Goal: Information Seeking & Learning: Learn about a topic

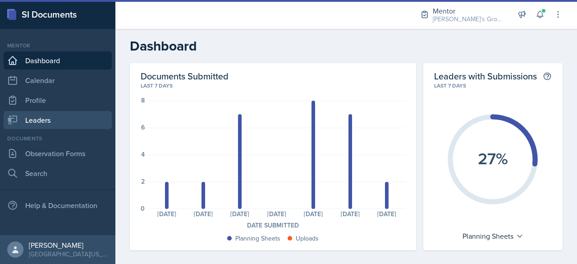
click at [51, 117] on link "Leaders" at bounding box center [58, 120] width 108 height 18
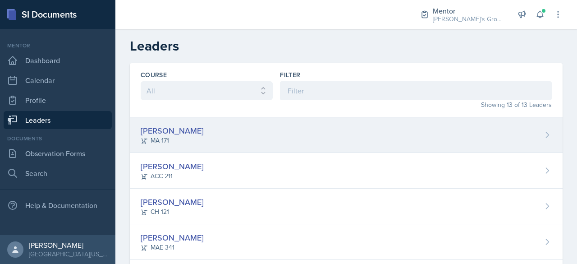
scroll to position [0, 0]
click at [167, 131] on div "[PERSON_NAME]" at bounding box center [172, 130] width 63 height 12
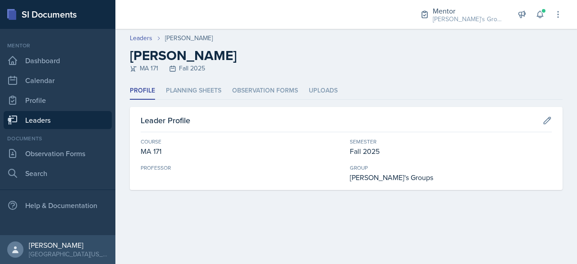
drag, startPoint x: 194, startPoint y: 95, endPoint x: 194, endPoint y: 106, distance: 10.8
click at [190, 96] on li "Planning Sheets" at bounding box center [193, 91] width 55 height 18
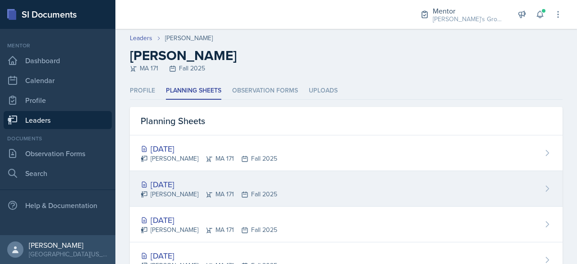
click at [209, 185] on div "[DATE]" at bounding box center [209, 184] width 137 height 12
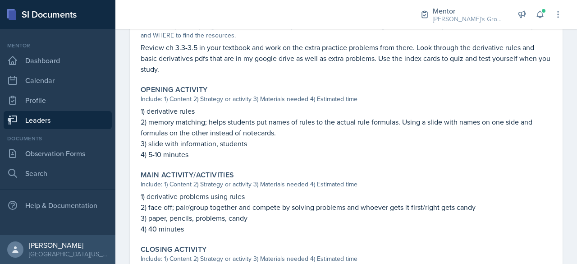
scroll to position [426, 0]
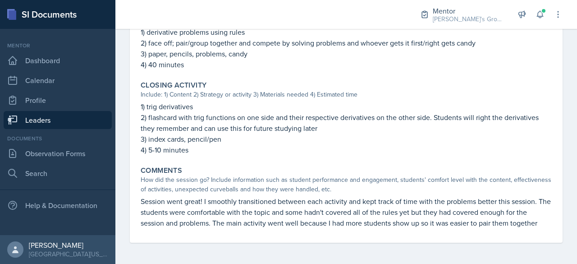
click at [83, 121] on link "Leaders" at bounding box center [58, 120] width 108 height 18
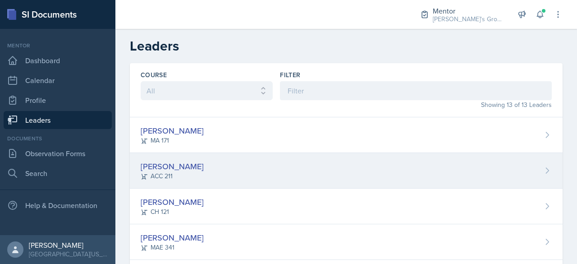
scroll to position [53, 0]
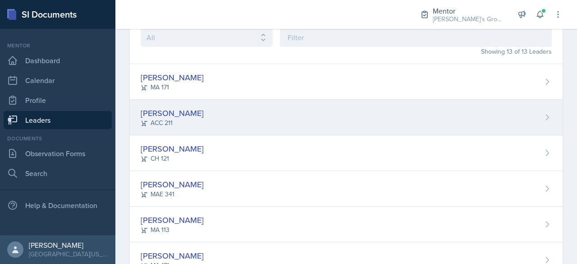
click at [183, 123] on div "ACC 211" at bounding box center [172, 122] width 63 height 9
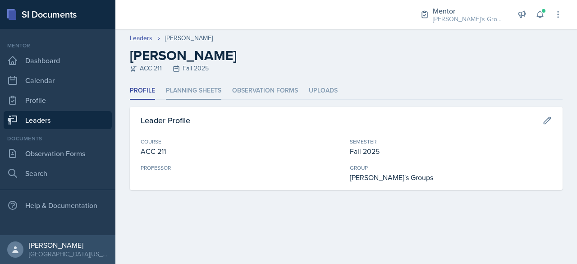
click at [188, 86] on li "Planning Sheets" at bounding box center [193, 91] width 55 height 18
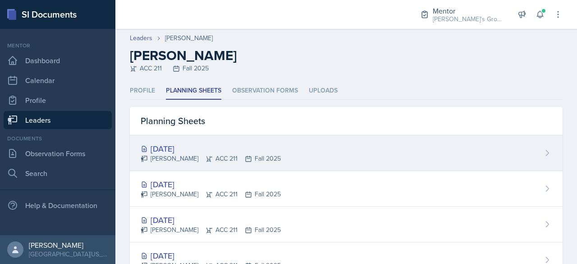
click at [260, 157] on div "[PERSON_NAME] ACC 211 Fall 2025" at bounding box center [211, 158] width 140 height 9
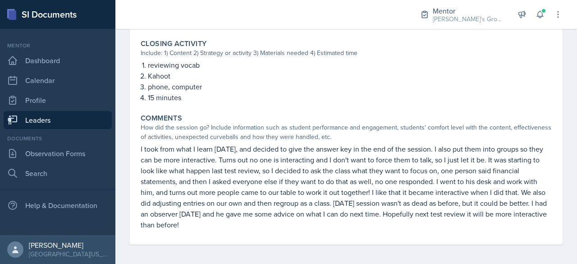
scroll to position [480, 0]
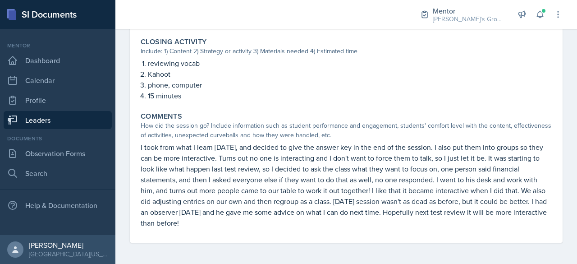
click at [86, 122] on link "Leaders" at bounding box center [58, 120] width 108 height 18
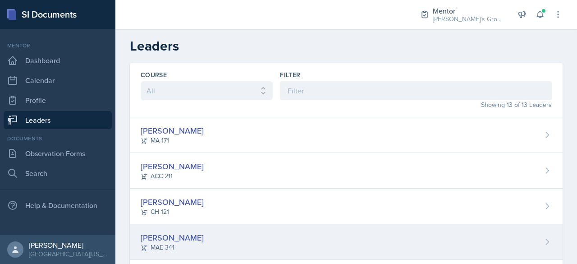
click at [164, 247] on div "MAE 341" at bounding box center [172, 247] width 63 height 9
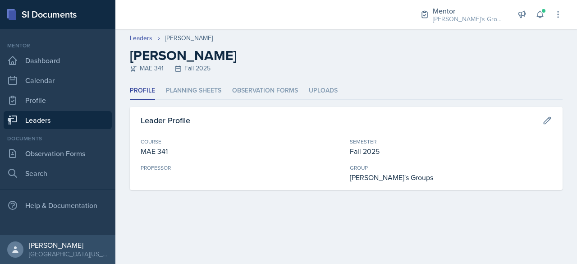
click at [199, 80] on header "Leaders [PERSON_NAME] [PERSON_NAME] MAE 341 Fall 2025" at bounding box center [346, 55] width 462 height 53
click at [202, 97] on li "Planning Sheets" at bounding box center [193, 91] width 55 height 18
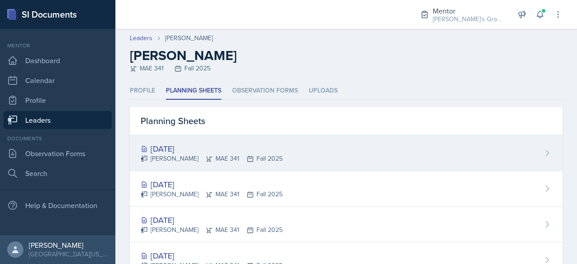
click at [215, 157] on div "[PERSON_NAME] MAE 341 Fall 2025" at bounding box center [212, 158] width 142 height 9
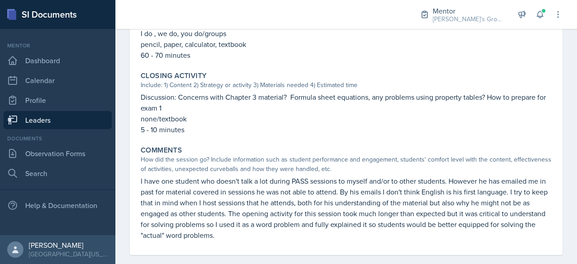
scroll to position [393, 0]
click at [66, 120] on link "Leaders" at bounding box center [58, 120] width 108 height 18
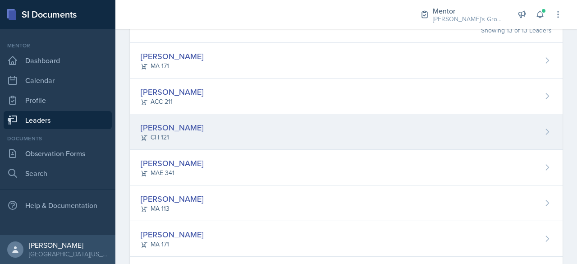
scroll to position [88, 0]
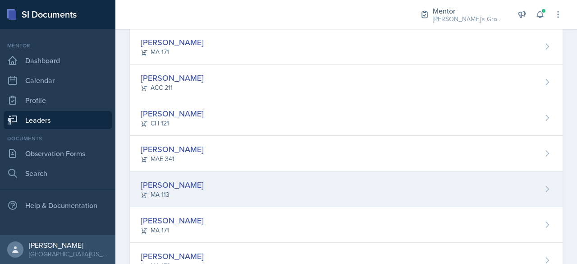
click at [210, 188] on div "[PERSON_NAME] MA 113" at bounding box center [346, 189] width 433 height 36
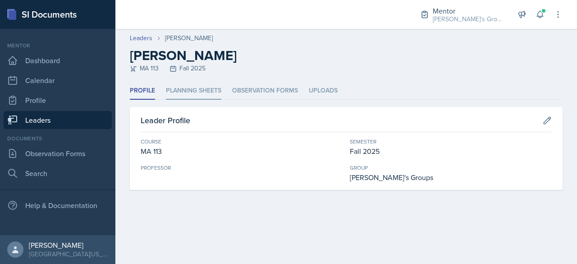
click at [187, 88] on li "Planning Sheets" at bounding box center [193, 91] width 55 height 18
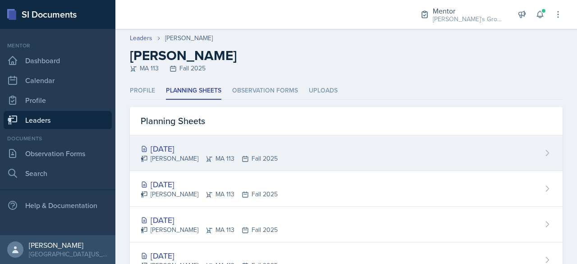
scroll to position [28, 0]
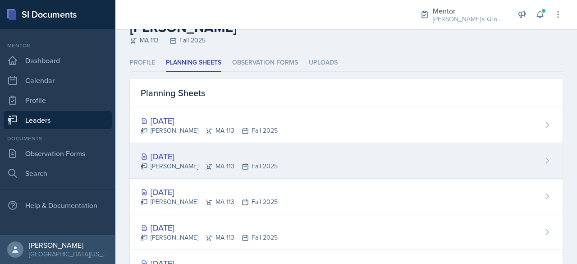
click at [177, 156] on div "[DATE]" at bounding box center [209, 156] width 137 height 12
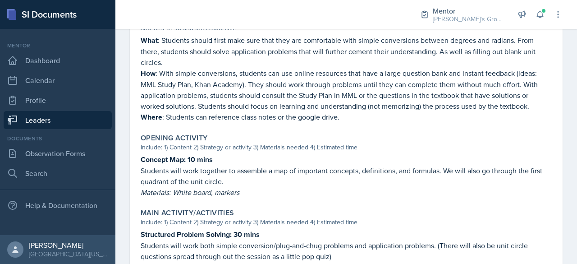
scroll to position [435, 0]
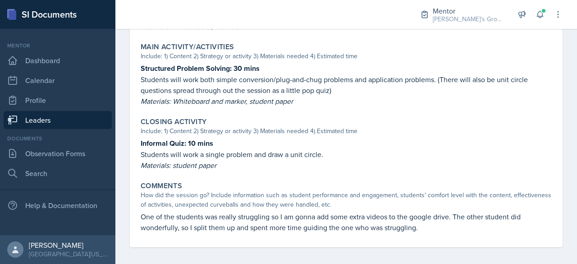
click at [82, 119] on link "Leaders" at bounding box center [58, 120] width 108 height 18
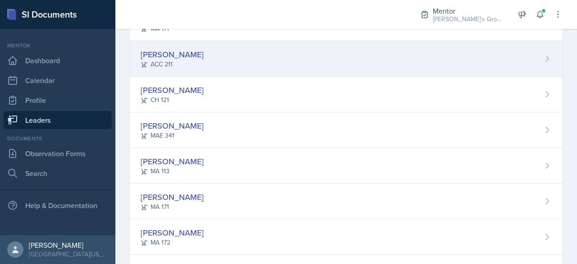
scroll to position [114, 0]
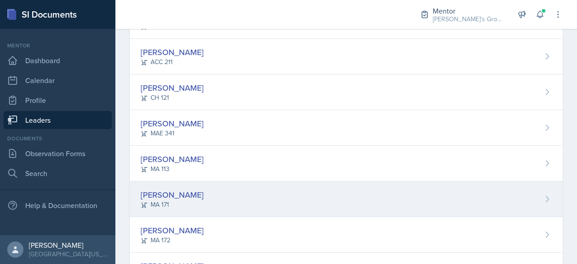
click at [207, 193] on div "[PERSON_NAME] MA 171" at bounding box center [346, 199] width 433 height 36
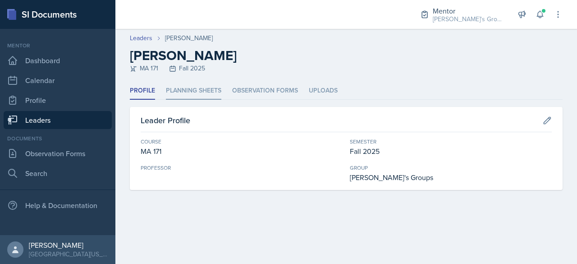
click at [189, 85] on li "Planning Sheets" at bounding box center [193, 91] width 55 height 18
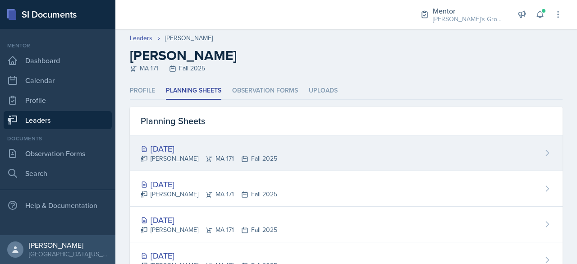
click at [217, 150] on div "[DATE]" at bounding box center [209, 149] width 137 height 12
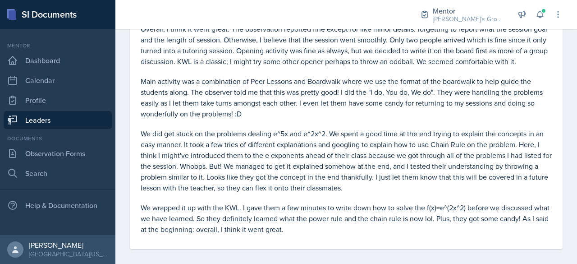
scroll to position [562, 0]
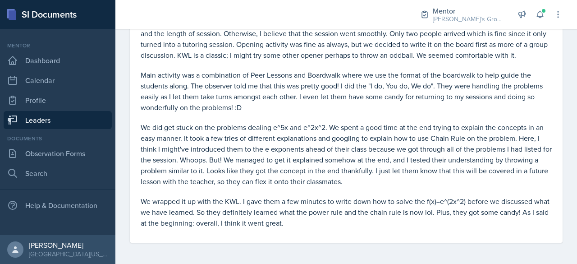
click at [83, 114] on link "Leaders" at bounding box center [58, 120] width 108 height 18
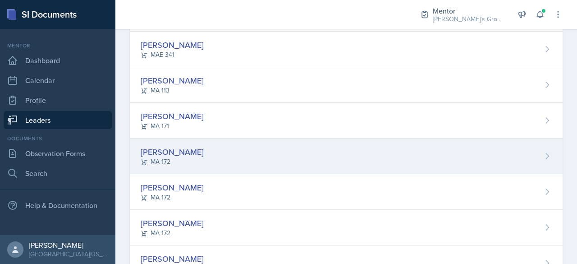
scroll to position [193, 0]
click at [187, 168] on div "Sierra Harley MA 172" at bounding box center [346, 156] width 433 height 36
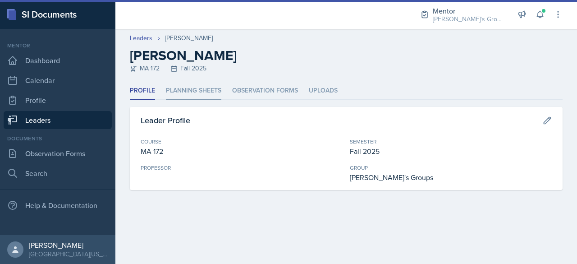
click at [197, 87] on li "Planning Sheets" at bounding box center [193, 91] width 55 height 18
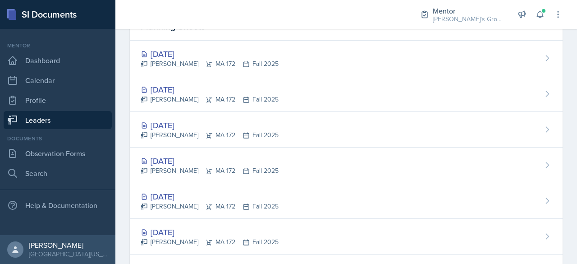
scroll to position [59, 0]
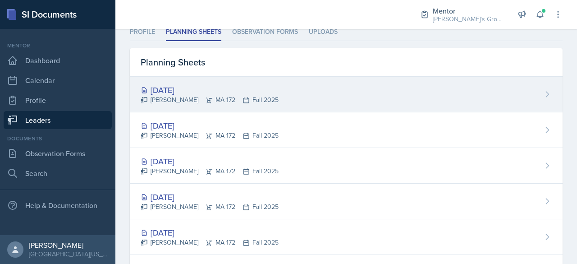
click at [259, 90] on div "[DATE]" at bounding box center [210, 90] width 138 height 12
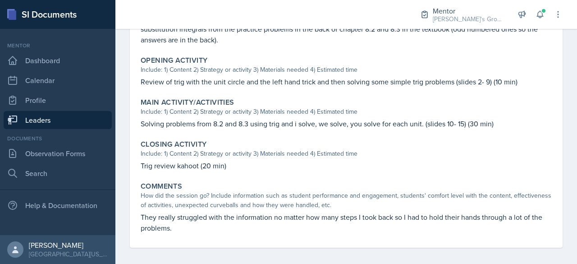
scroll to position [283, 0]
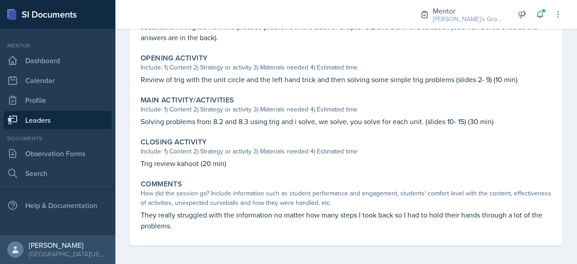
click at [69, 115] on link "Leaders" at bounding box center [58, 120] width 108 height 18
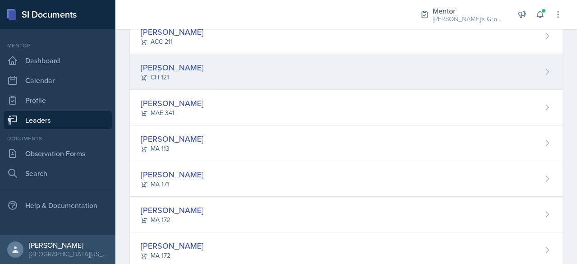
scroll to position [136, 0]
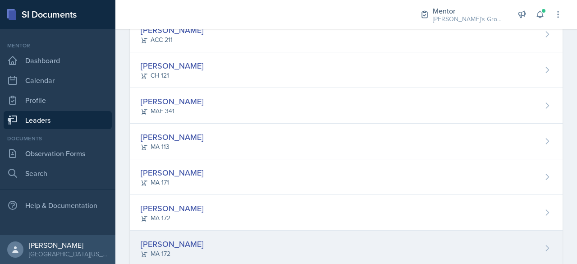
click at [219, 238] on div "[PERSON_NAME] MA 172" at bounding box center [346, 248] width 433 height 36
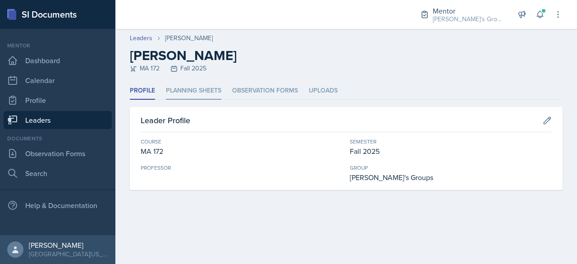
click at [195, 89] on li "Planning Sheets" at bounding box center [193, 91] width 55 height 18
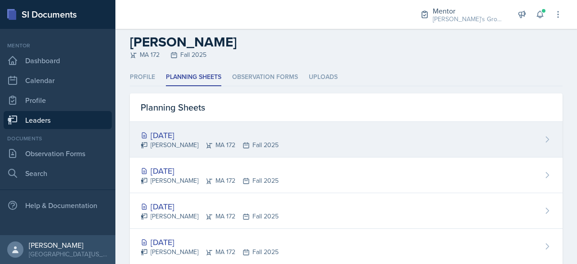
scroll to position [15, 0]
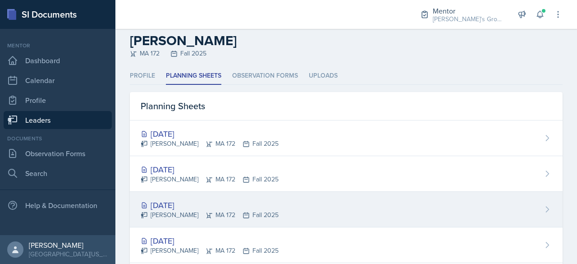
click at [240, 206] on div "[DATE]" at bounding box center [210, 205] width 138 height 12
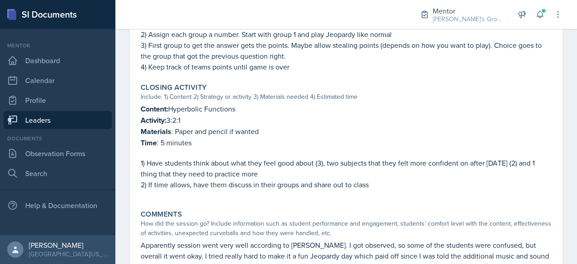
scroll to position [616, 0]
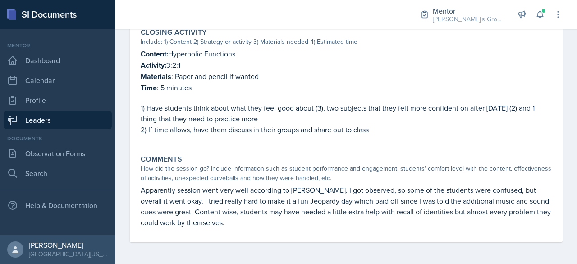
click at [58, 121] on link "Leaders" at bounding box center [58, 120] width 108 height 18
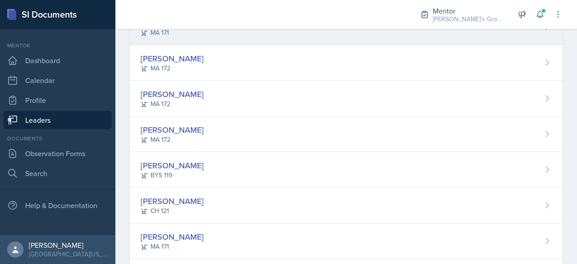
scroll to position [294, 0]
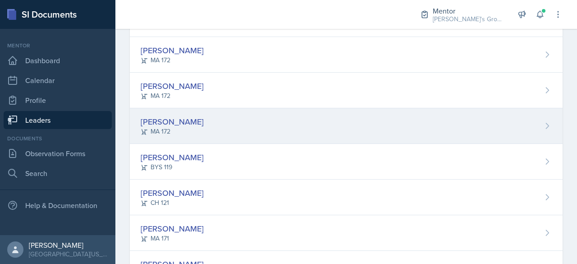
click at [232, 131] on div "[PERSON_NAME] MA 172" at bounding box center [346, 126] width 433 height 36
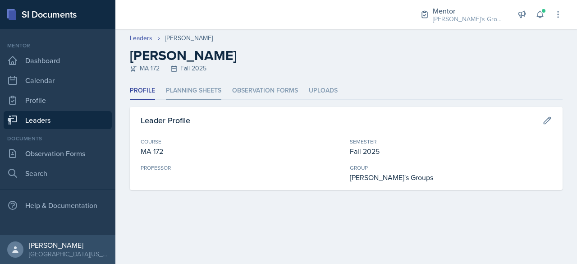
click at [193, 91] on li "Planning Sheets" at bounding box center [193, 91] width 55 height 18
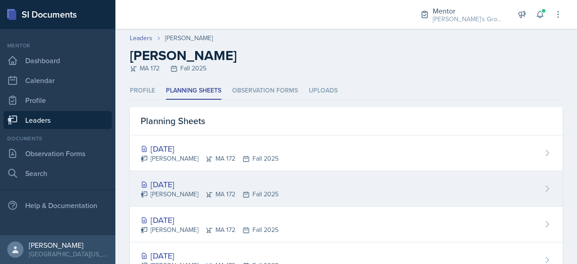
click at [209, 185] on div "[DATE]" at bounding box center [210, 184] width 138 height 12
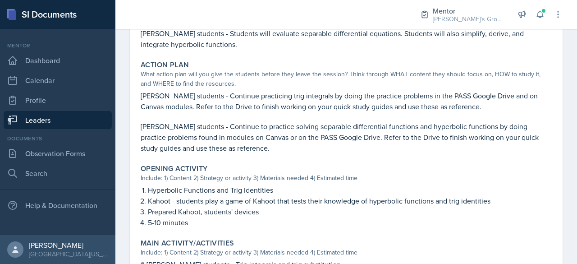
scroll to position [245, 0]
click at [85, 126] on link "Leaders" at bounding box center [58, 120] width 108 height 18
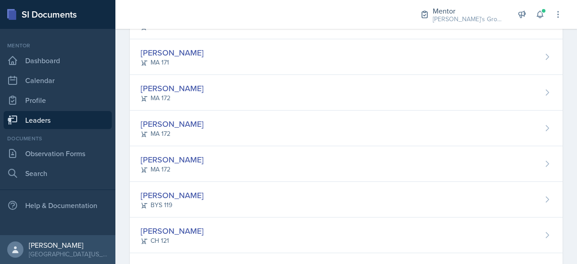
scroll to position [324, 0]
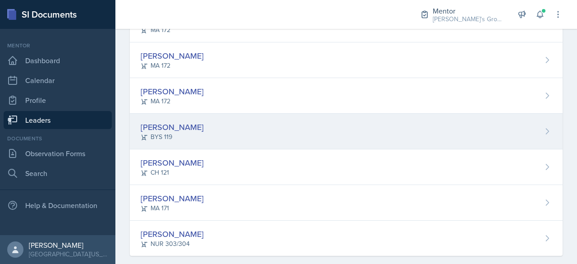
click at [237, 129] on div "[PERSON_NAME] BYS 119" at bounding box center [346, 132] width 433 height 36
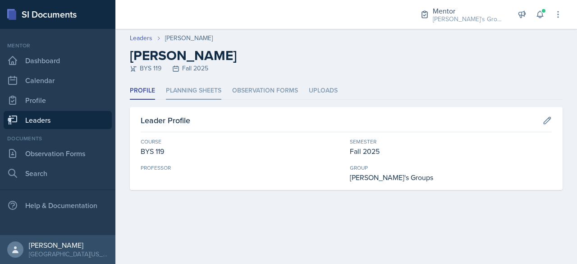
click at [207, 94] on li "Planning Sheets" at bounding box center [193, 91] width 55 height 18
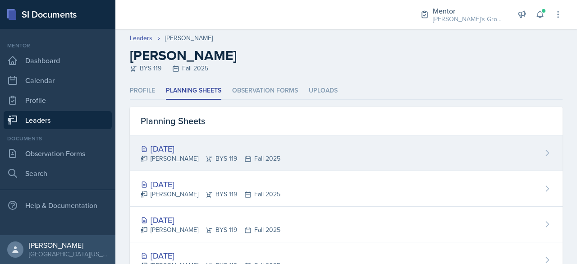
click at [276, 156] on div "[DATE] [PERSON_NAME] BYS 119 Fall 2025" at bounding box center [346, 153] width 433 height 36
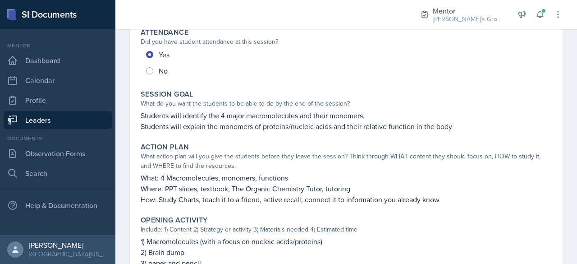
scroll to position [133, 0]
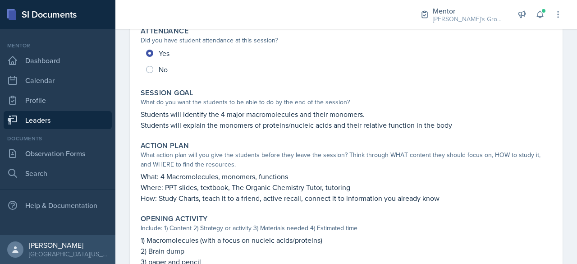
click at [313, 176] on p "What: 4 Macromolecules, monomers, functions" at bounding box center [346, 176] width 411 height 11
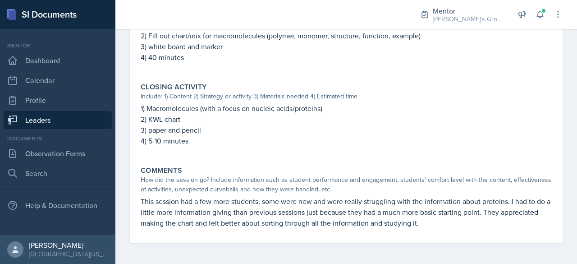
scroll to position [431, 0]
click at [91, 110] on div "Mentor Dashboard Calendar Profile Leaders" at bounding box center [58, 85] width 108 height 88
click at [92, 129] on link "Leaders" at bounding box center [58, 120] width 108 height 18
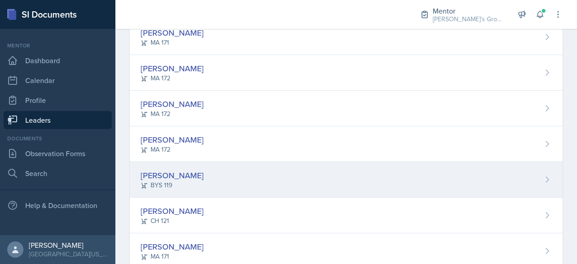
scroll to position [336, 0]
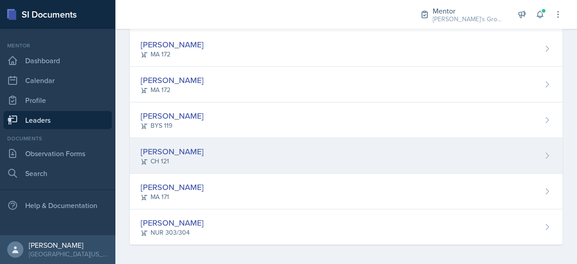
click at [204, 150] on div "[PERSON_NAME]" at bounding box center [172, 151] width 63 height 12
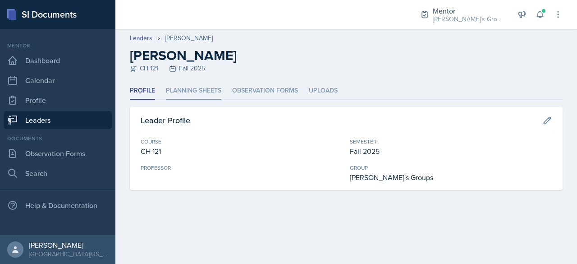
click at [198, 88] on li "Planning Sheets" at bounding box center [193, 91] width 55 height 18
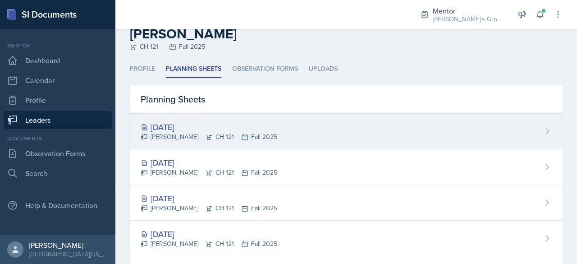
scroll to position [23, 0]
click at [309, 130] on div "[DATE] [PERSON_NAME] CH 121 Fall 2025" at bounding box center [346, 131] width 433 height 36
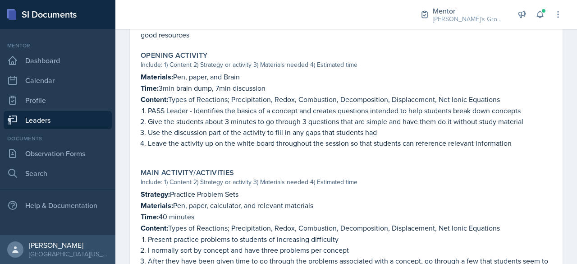
scroll to position [308, 0]
click at [58, 119] on link "Leaders" at bounding box center [58, 120] width 108 height 18
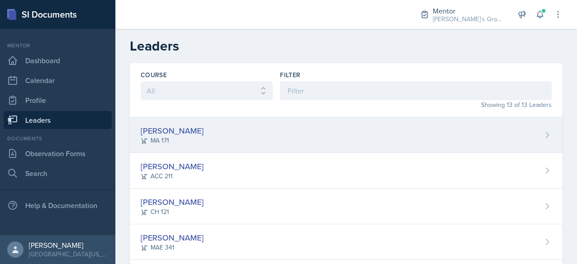
scroll to position [336, 0]
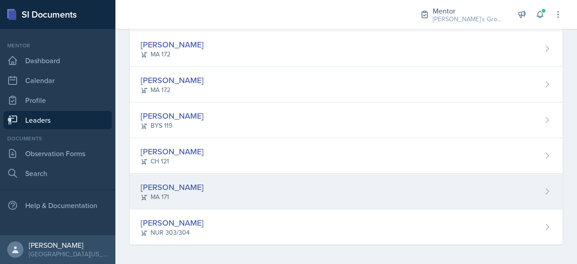
click at [201, 195] on div "[PERSON_NAME] MA 171" at bounding box center [346, 192] width 433 height 36
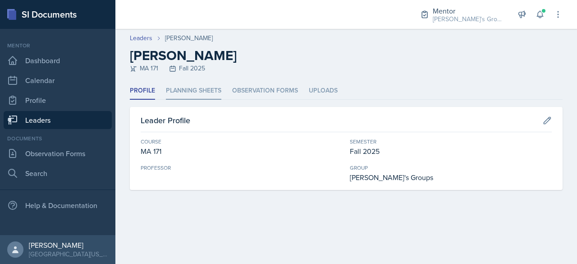
click at [180, 96] on li "Planning Sheets" at bounding box center [193, 91] width 55 height 18
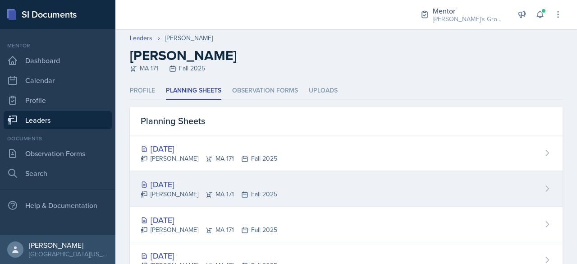
click at [235, 175] on div "[DATE] [PERSON_NAME] MA 171 Fall 2025" at bounding box center [346, 189] width 433 height 36
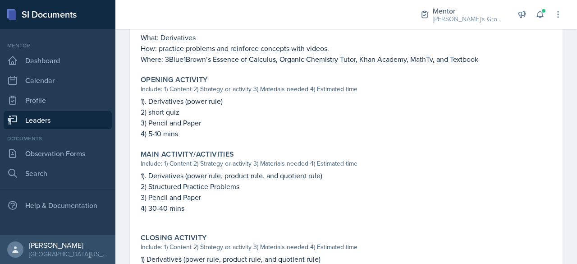
scroll to position [381, 0]
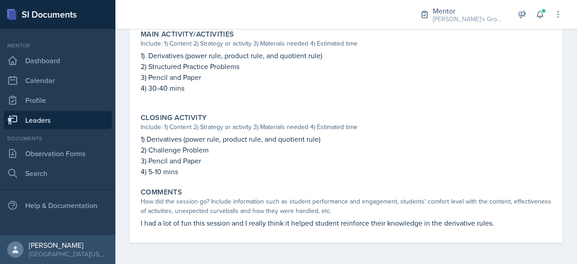
click at [83, 116] on link "Leaders" at bounding box center [58, 120] width 108 height 18
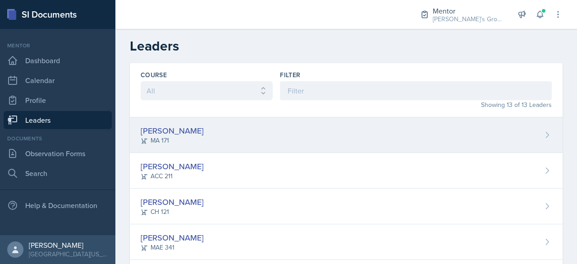
scroll to position [336, 0]
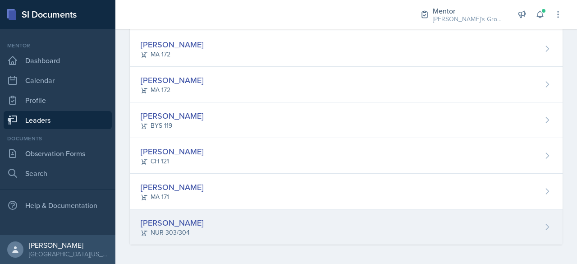
click at [181, 216] on div "[PERSON_NAME]" at bounding box center [172, 222] width 63 height 12
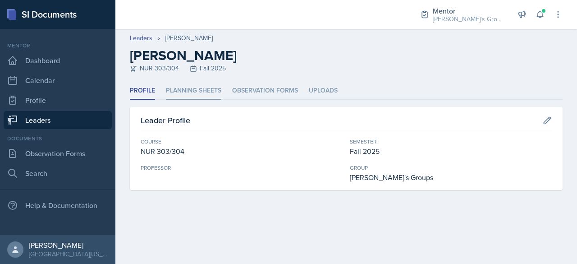
click at [189, 99] on li "Planning Sheets" at bounding box center [193, 91] width 55 height 18
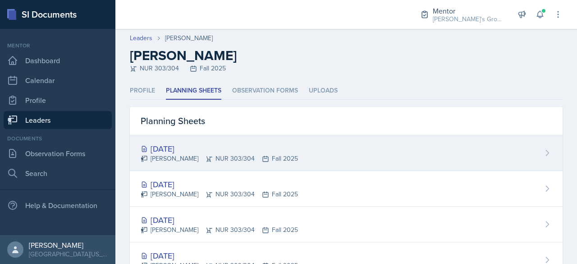
click at [252, 147] on div "[DATE]" at bounding box center [219, 149] width 157 height 12
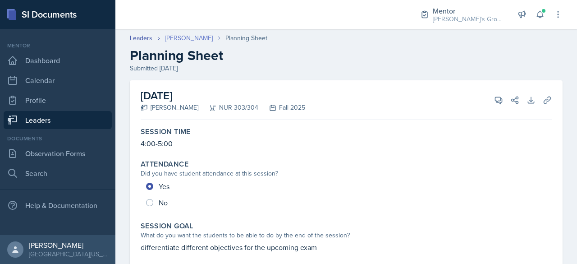
click at [184, 37] on link "[PERSON_NAME]" at bounding box center [189, 37] width 48 height 9
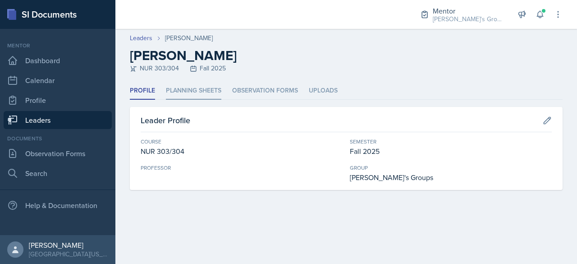
click at [220, 89] on li "Planning Sheets" at bounding box center [193, 91] width 55 height 18
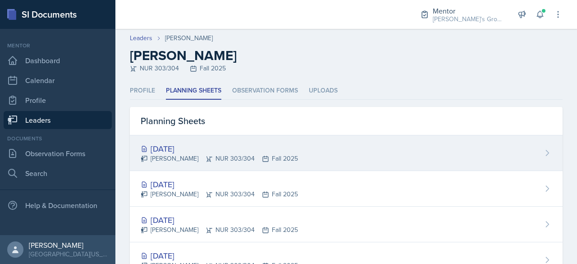
scroll to position [33, 0]
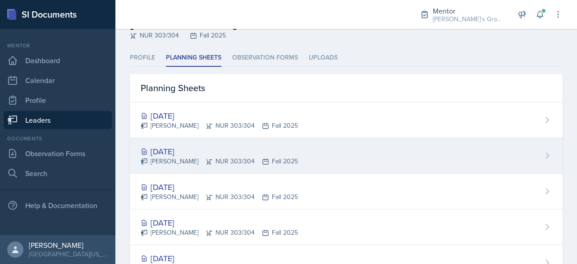
drag, startPoint x: 256, startPoint y: 142, endPoint x: 210, endPoint y: 158, distance: 48.9
click at [210, 158] on div "[PERSON_NAME] NUR 303/304 Fall 2025" at bounding box center [219, 161] width 157 height 9
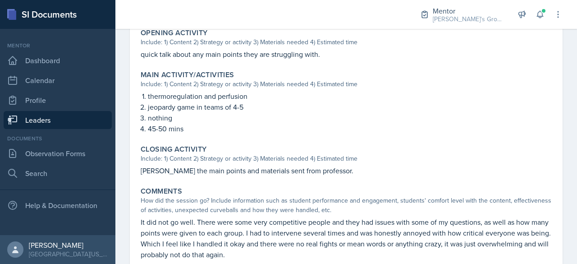
scroll to position [318, 0]
